Goal: Transaction & Acquisition: Purchase product/service

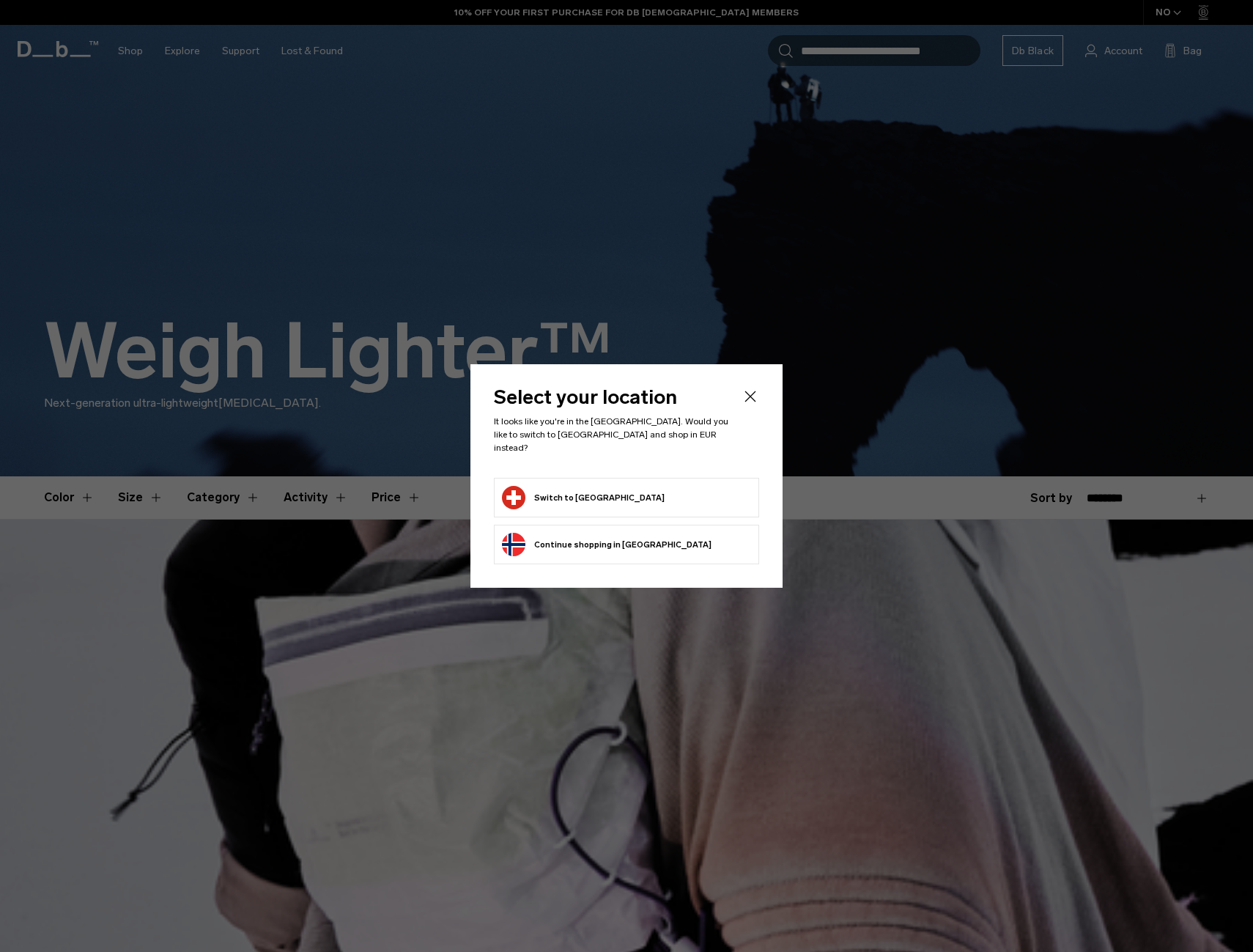
click at [549, 490] on button "Switch to Switzerland" at bounding box center [584, 498] width 163 height 24
click at [553, 490] on button "Switch to Switzerland" at bounding box center [584, 498] width 163 height 24
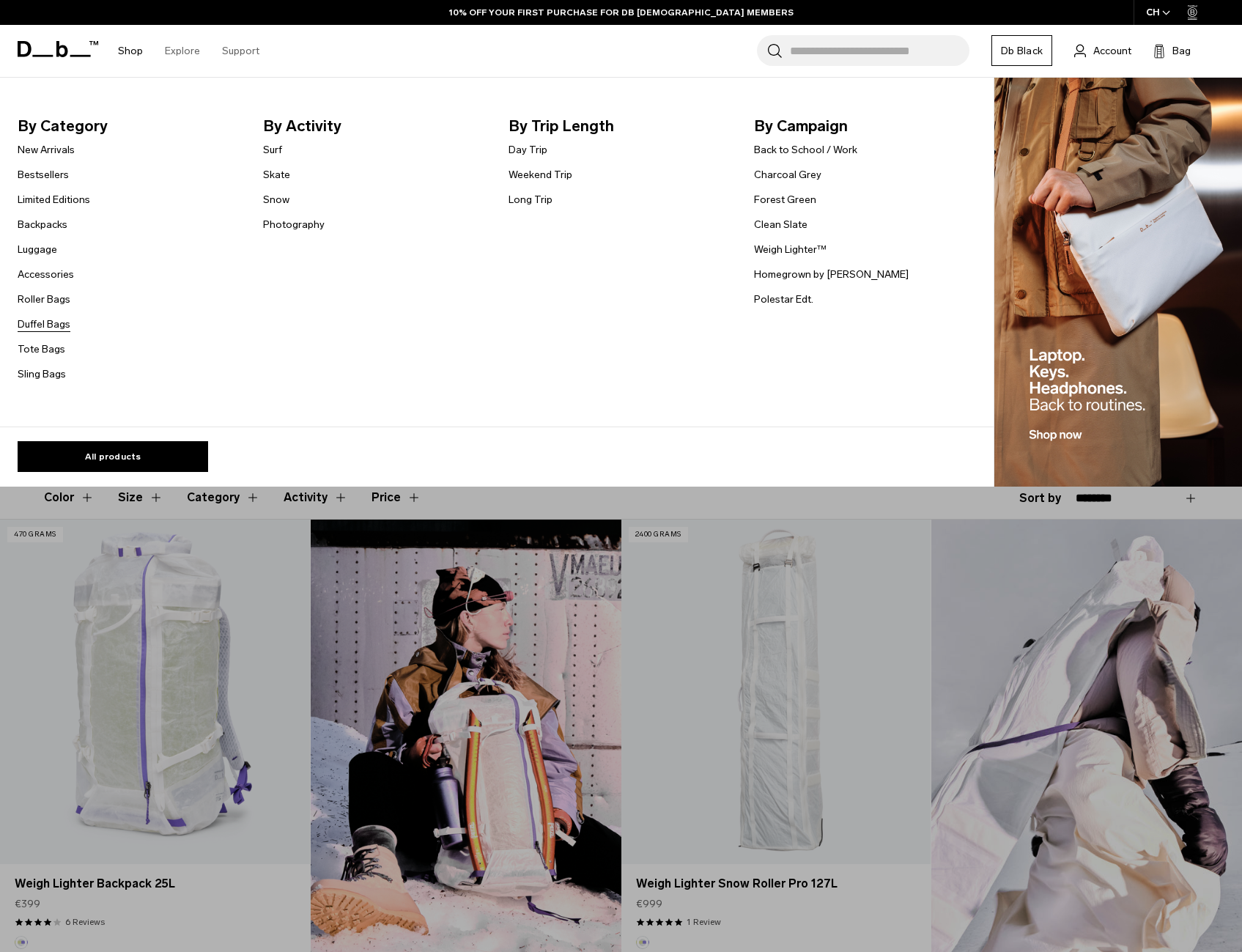
click at [56, 330] on link "Duffel Bags" at bounding box center [43, 324] width 53 height 16
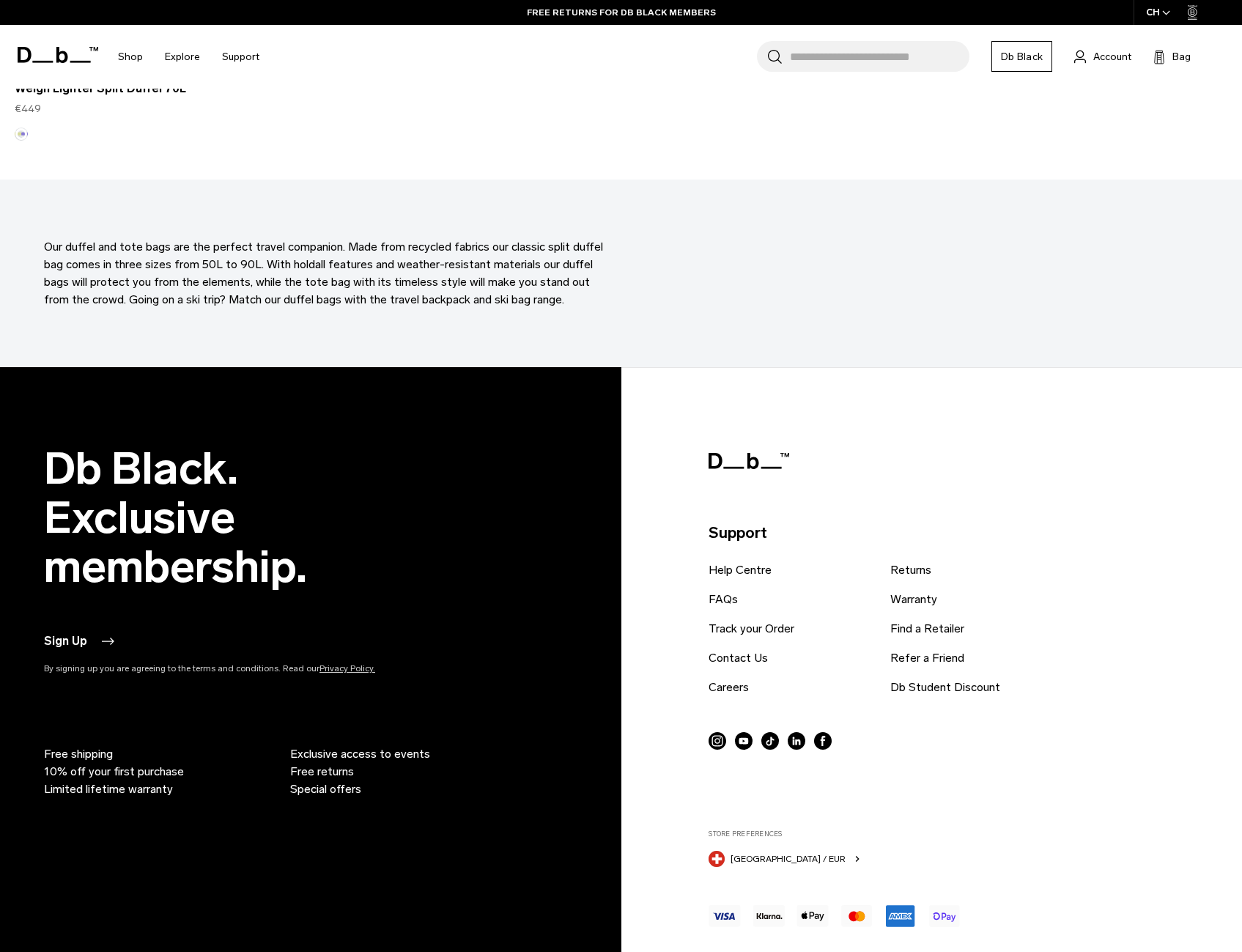
scroll to position [4584, 0]
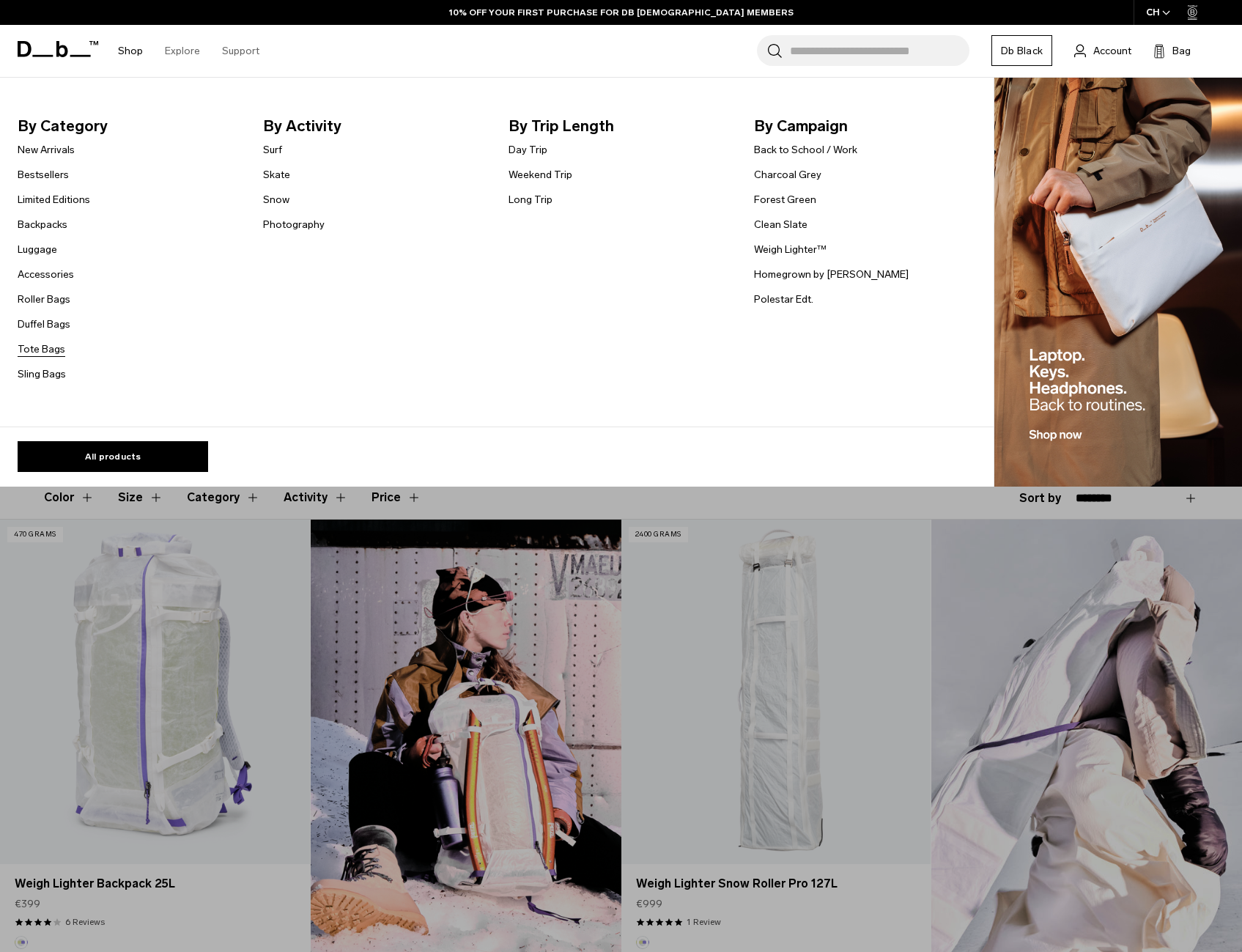
click at [53, 350] on link "Tote Bags" at bounding box center [41, 349] width 48 height 16
click at [530, 177] on link "Weekend Trip" at bounding box center [540, 175] width 63 height 16
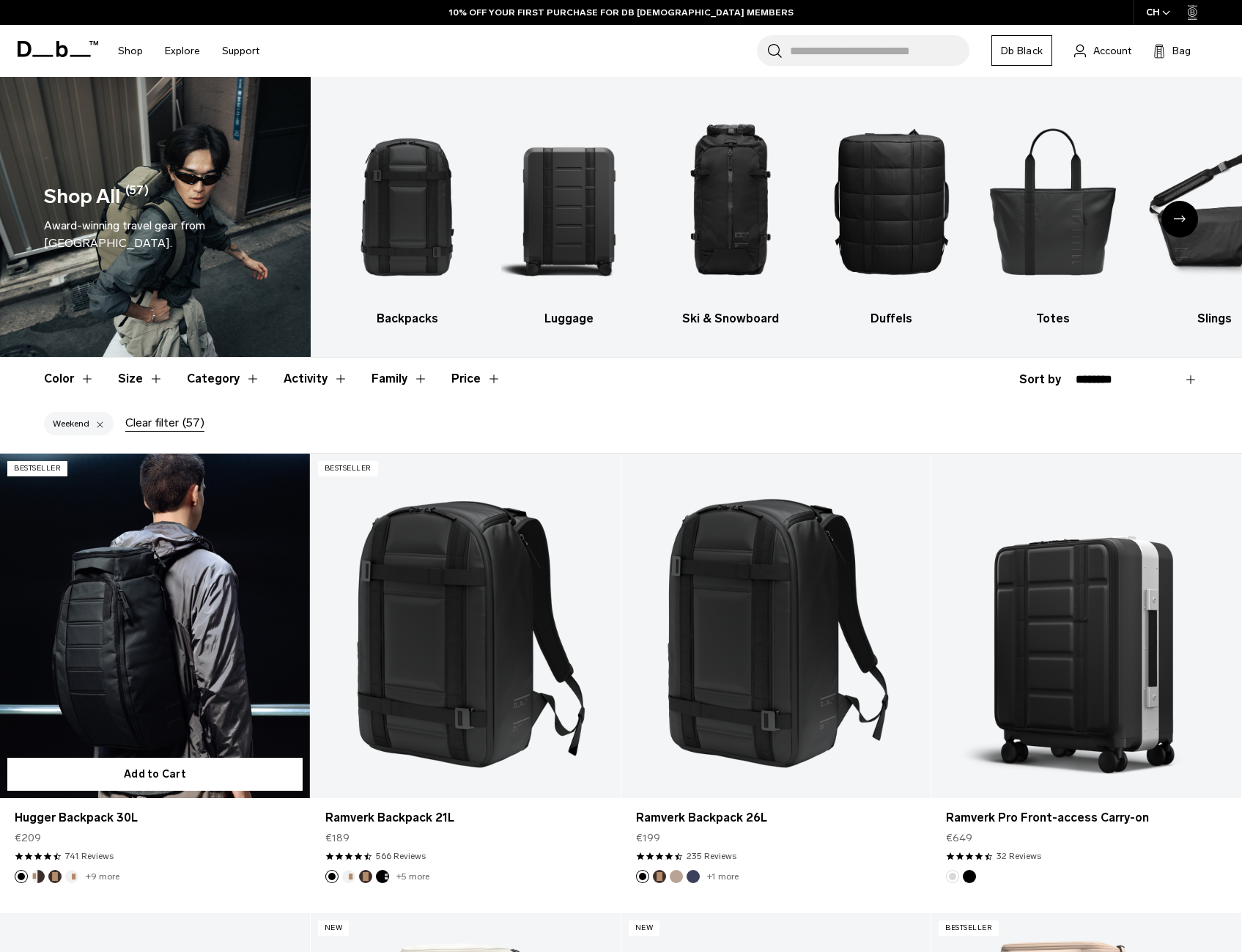
click at [32, 875] on button "Cappuccino" at bounding box center [38, 876] width 13 height 13
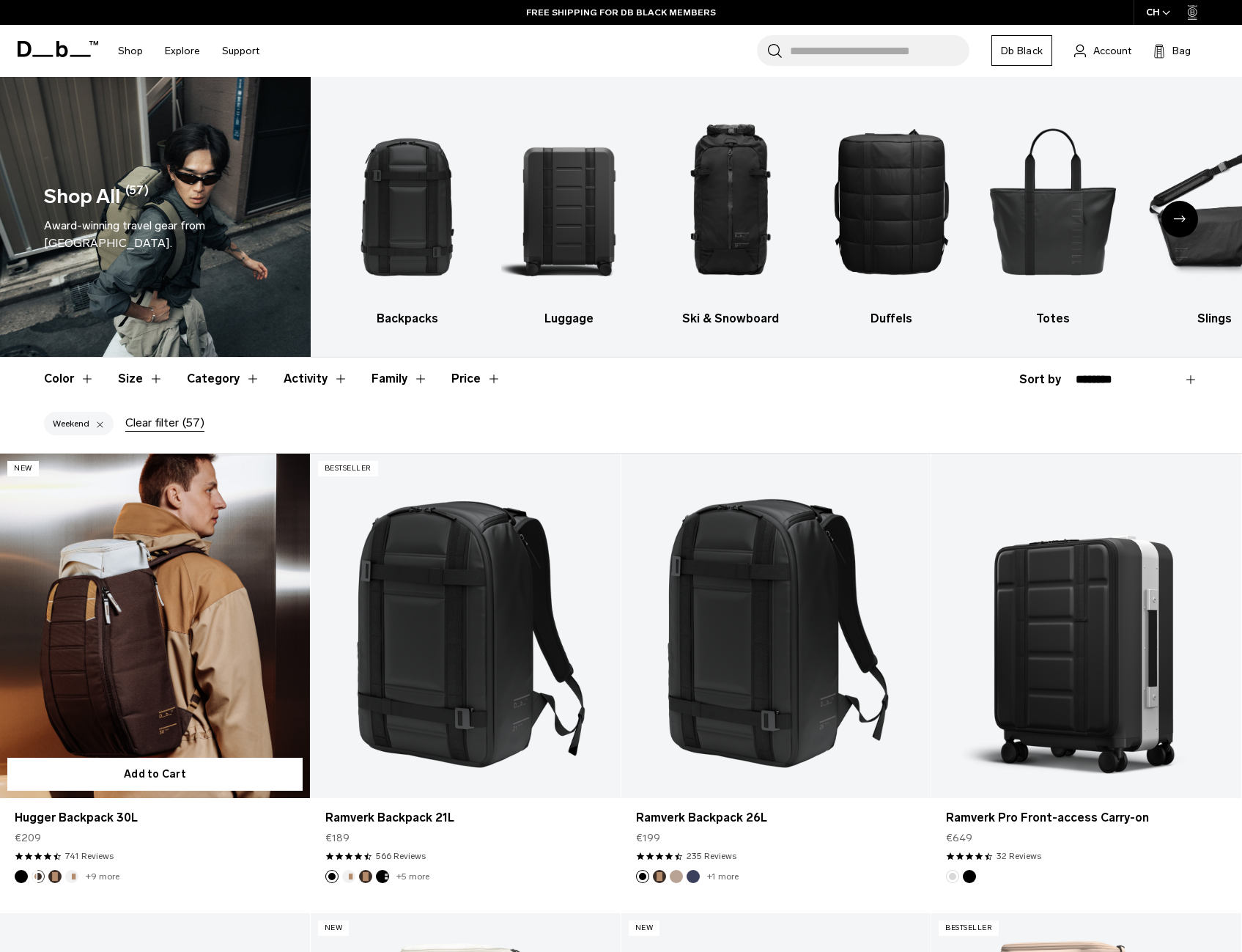
click at [56, 876] on button "Espresso" at bounding box center [55, 876] width 13 height 13
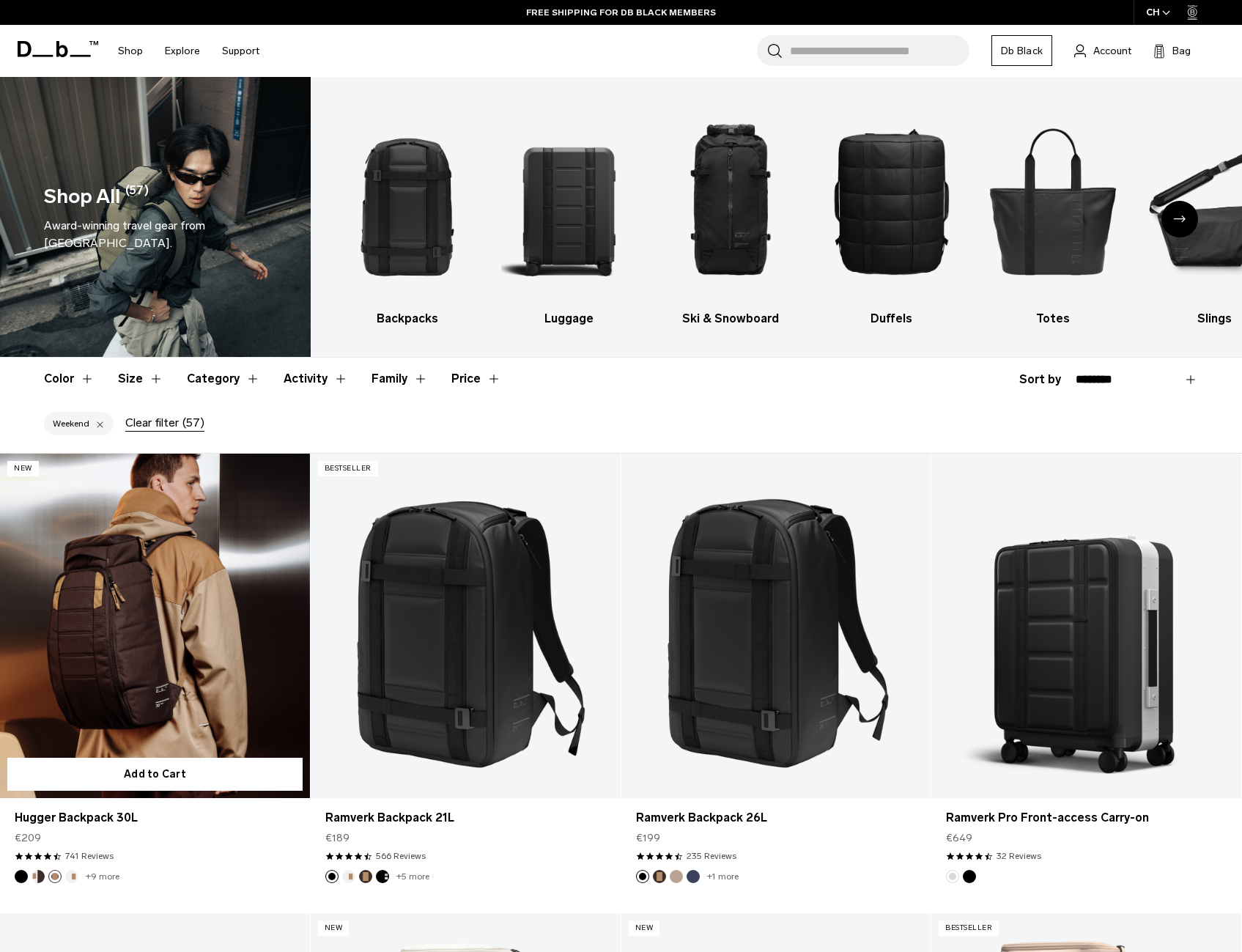
click at [67, 875] on button "Oatmilk" at bounding box center [71, 876] width 13 height 13
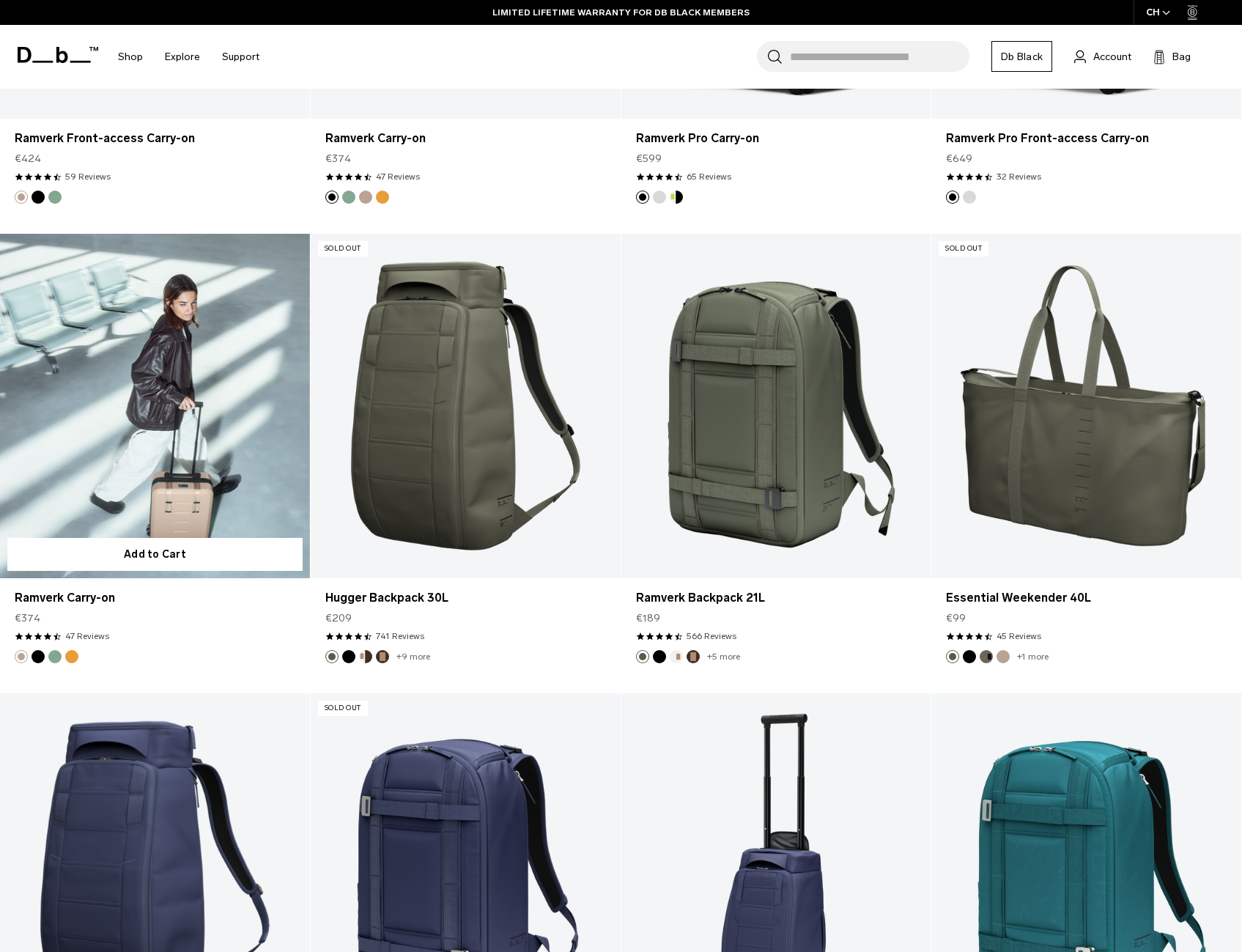
scroll to position [1832, 0]
